Goal: Information Seeking & Learning: Learn about a topic

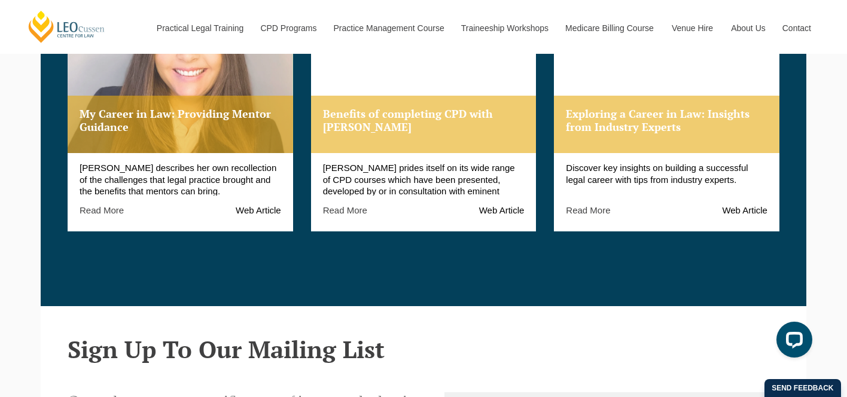
scroll to position [1421, 0]
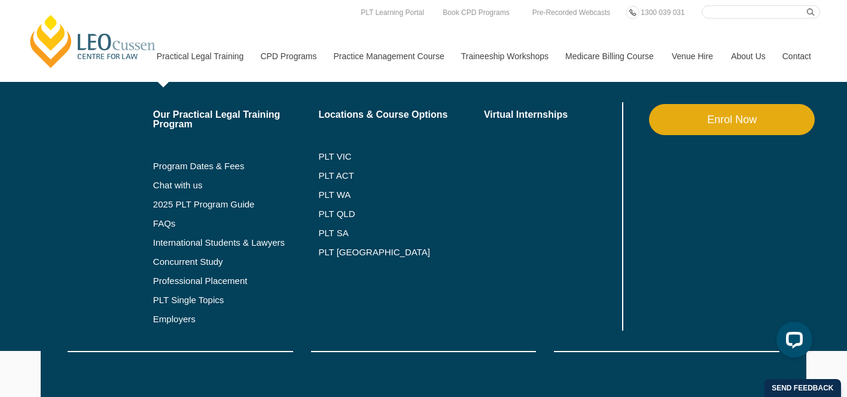
click at [187, 50] on link "Practical Legal Training" at bounding box center [200, 56] width 104 height 51
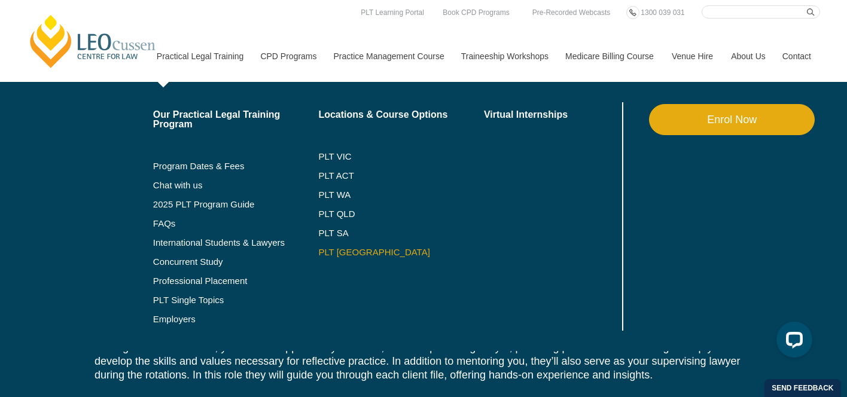
click at [332, 251] on link "PLT [GEOGRAPHIC_DATA]" at bounding box center [401, 253] width 166 height 10
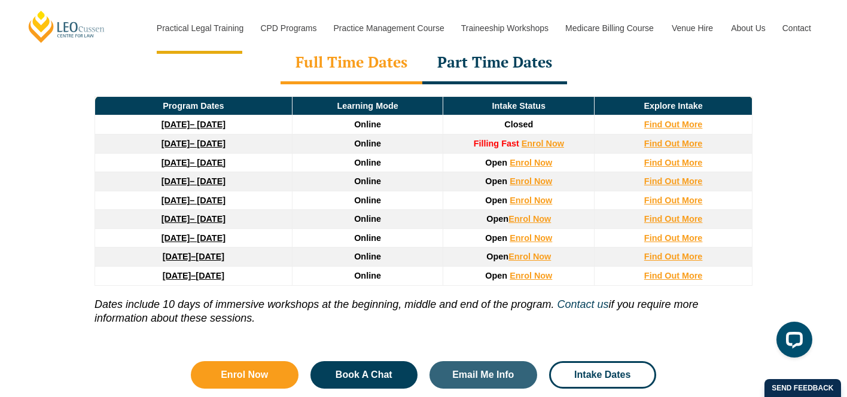
scroll to position [1621, 0]
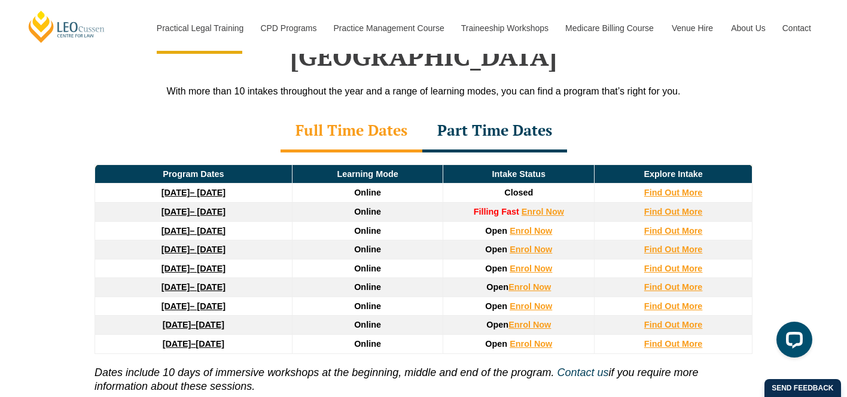
click at [518, 111] on div "Part Time Dates" at bounding box center [495, 132] width 145 height 42
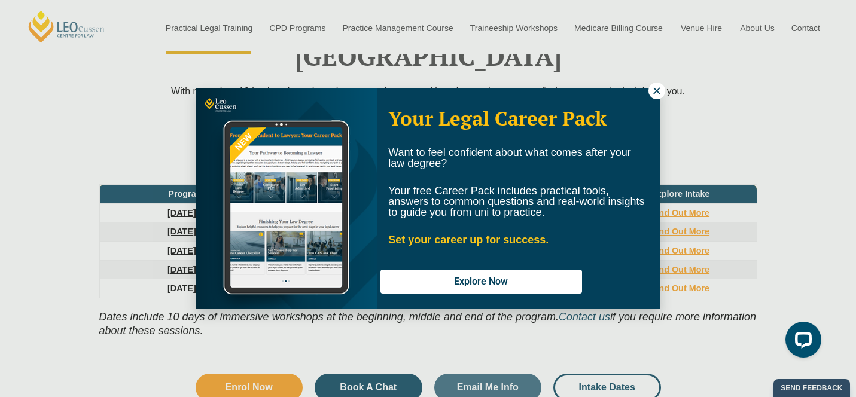
click at [655, 91] on icon at bounding box center [657, 91] width 11 height 11
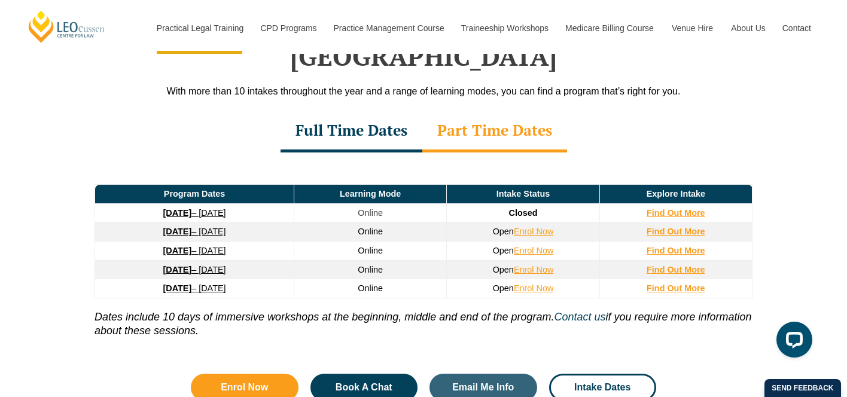
click at [332, 111] on div "Full Time Dates" at bounding box center [352, 132] width 142 height 42
